Goal: Find specific page/section: Find specific page/section

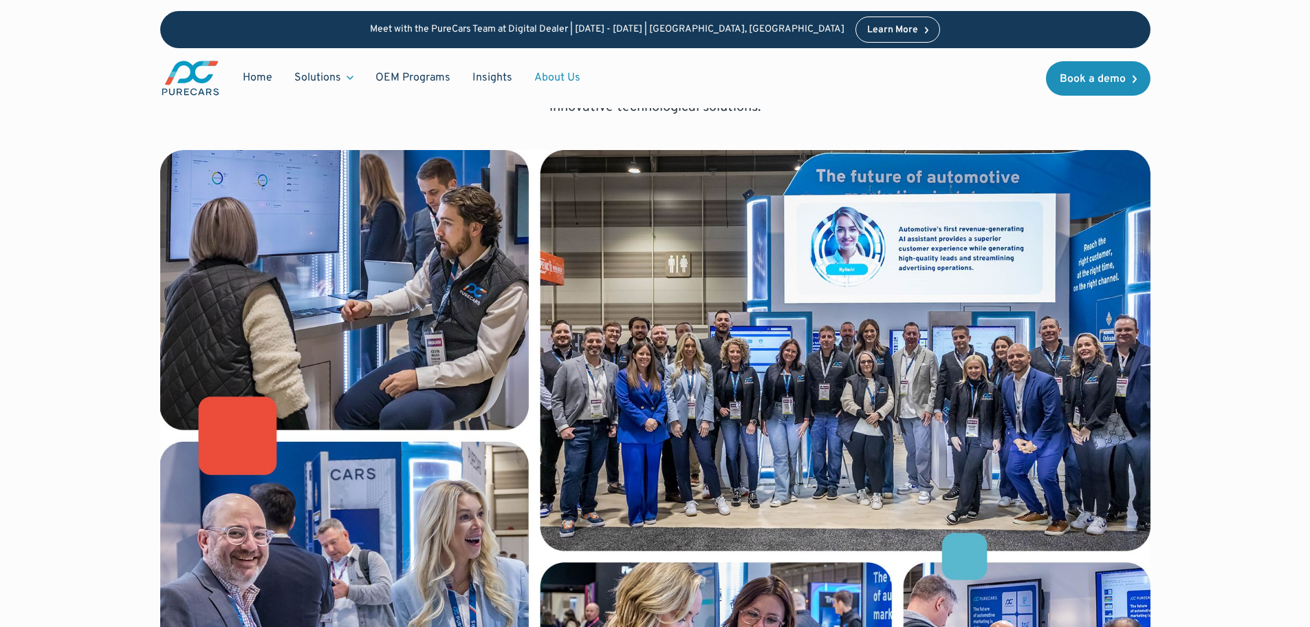
scroll to position [275, 0]
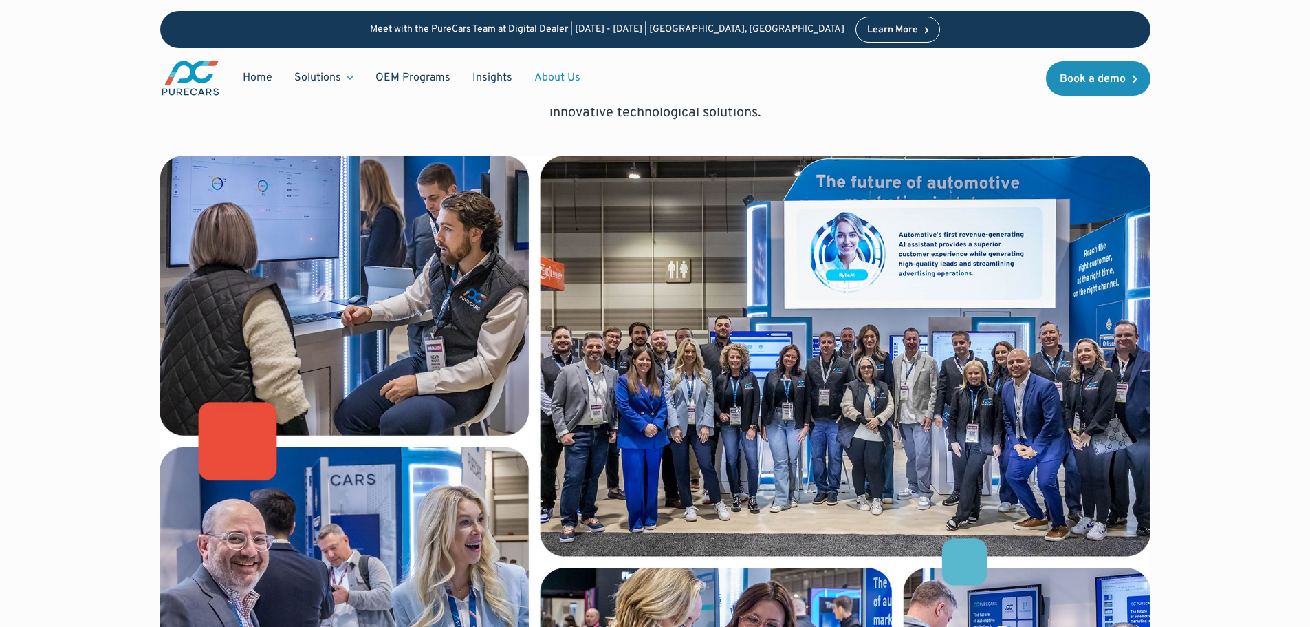
click at [87, 123] on div "Bringing auto dealers and customers together using the most innovative ad techn…" at bounding box center [655, 308] width 1180 height 1167
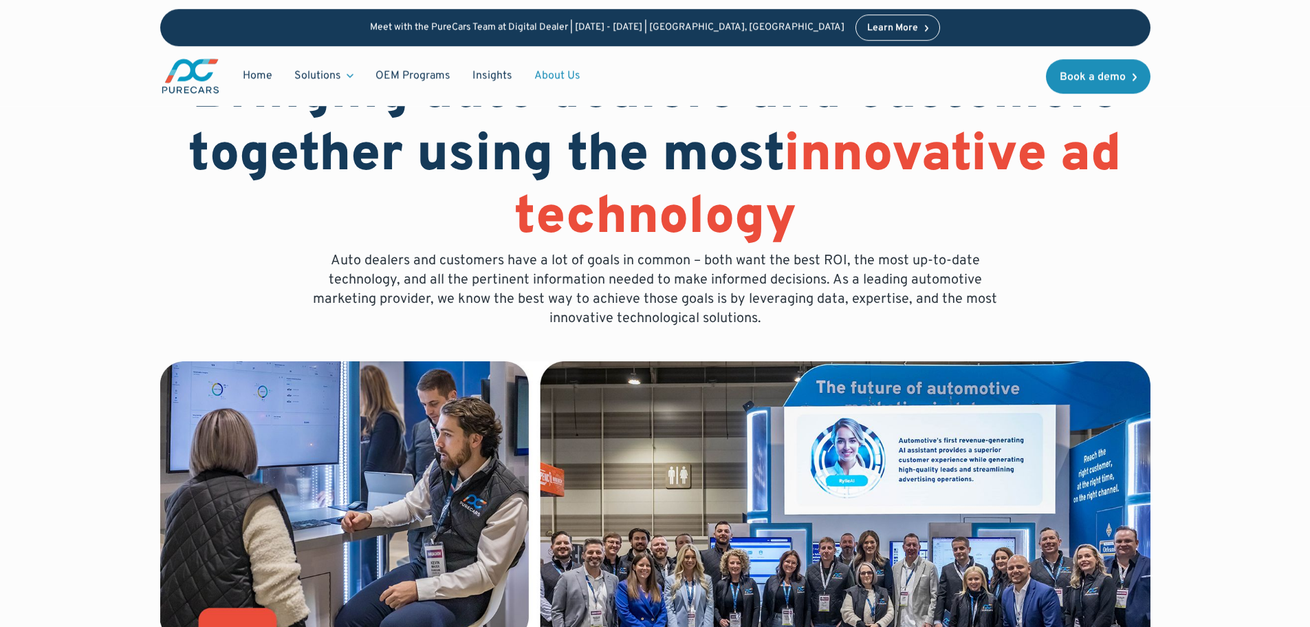
scroll to position [0, 0]
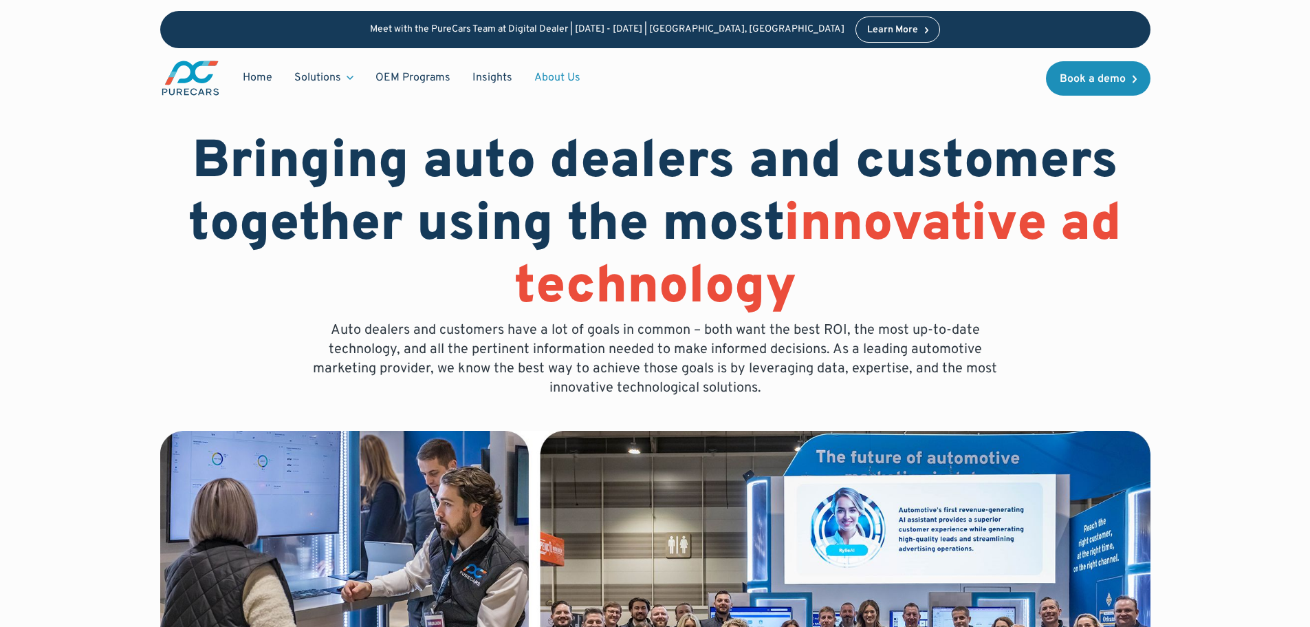
click at [559, 74] on link "About Us" at bounding box center [557, 78] width 68 height 26
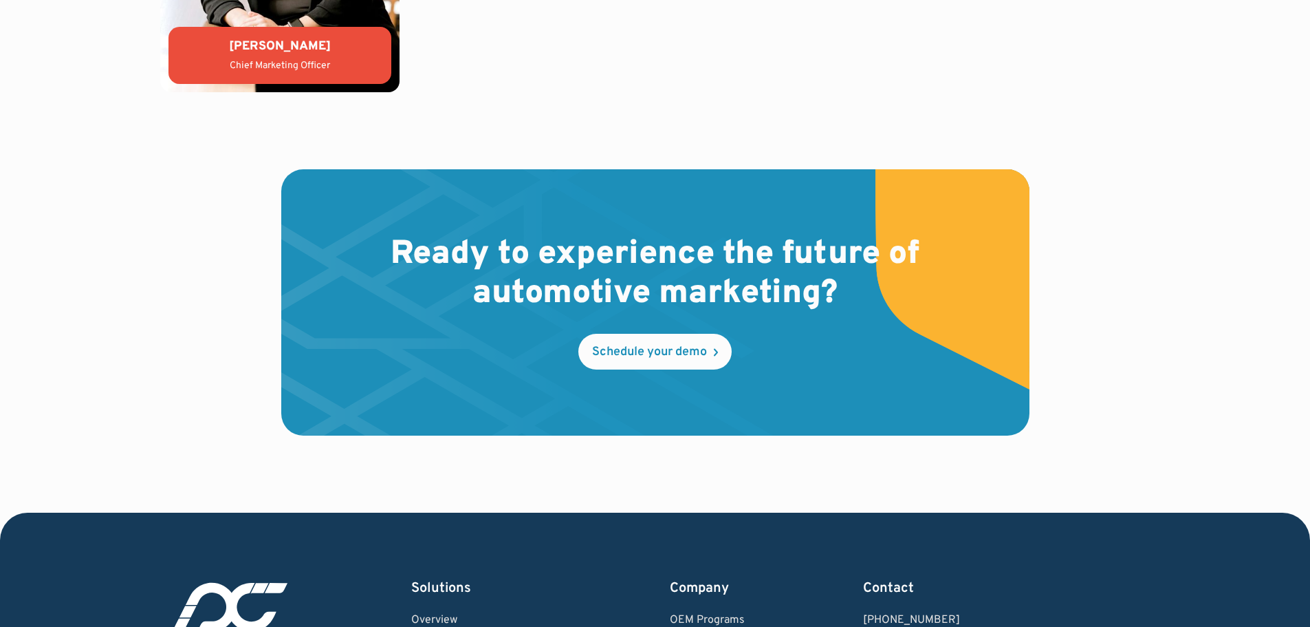
scroll to position [4062, 0]
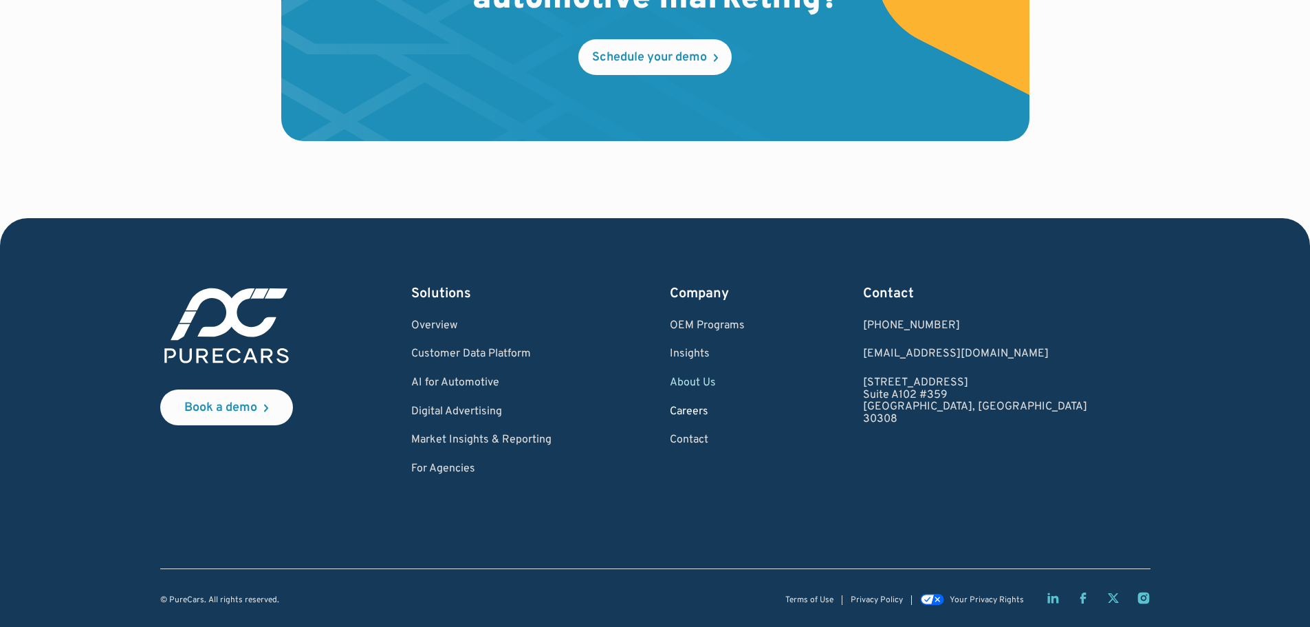
click at [745, 409] on link "Careers" at bounding box center [707, 412] width 75 height 12
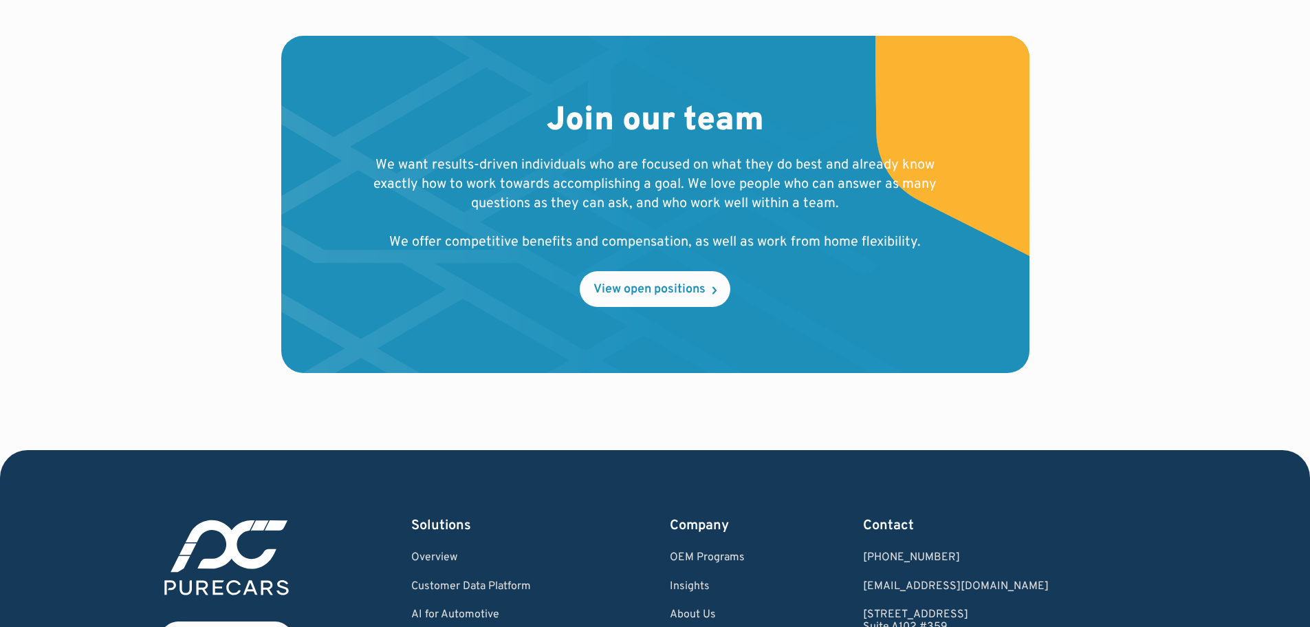
scroll to position [1338, 0]
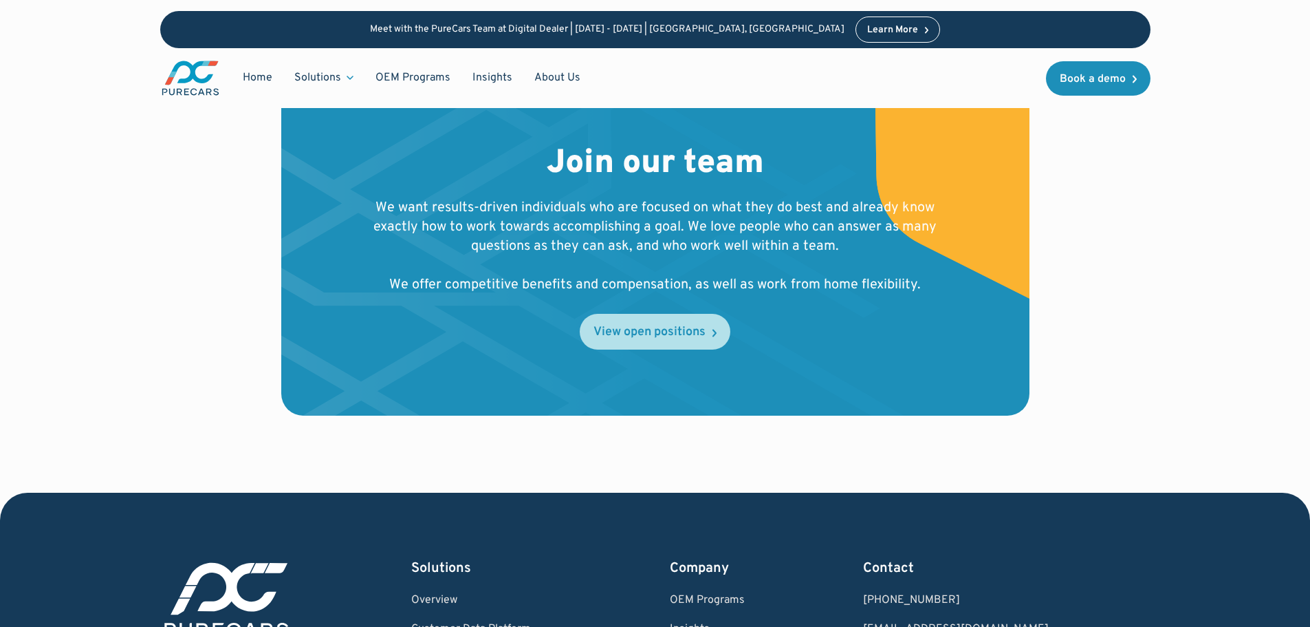
click at [642, 334] on div "View open positions" at bounding box center [650, 332] width 112 height 12
